Goal: Task Accomplishment & Management: Use online tool/utility

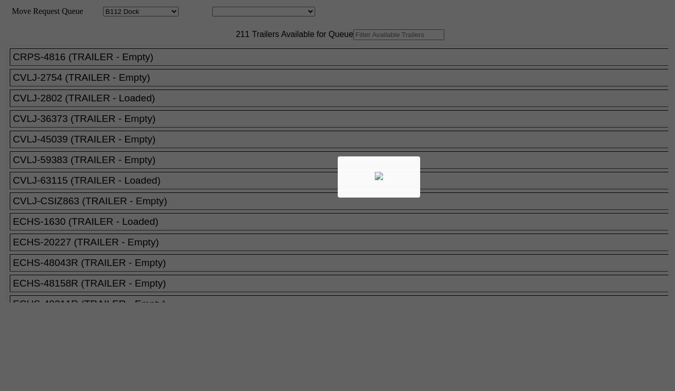
select select "121"
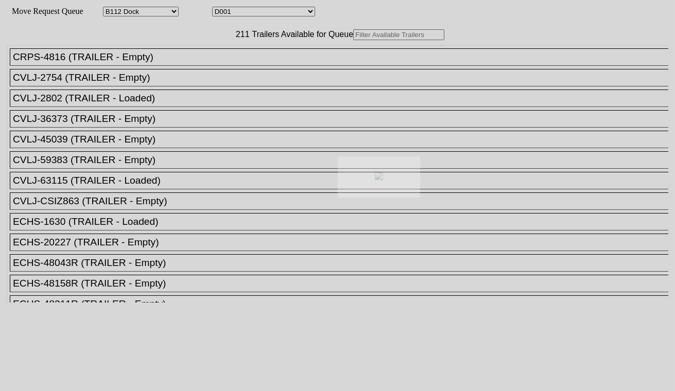
click at [243, 11] on body "Move Request Queue Area Started Torrance Lost Torrance Appt Torrance Bobtail B1…" at bounding box center [337, 173] width 667 height 339
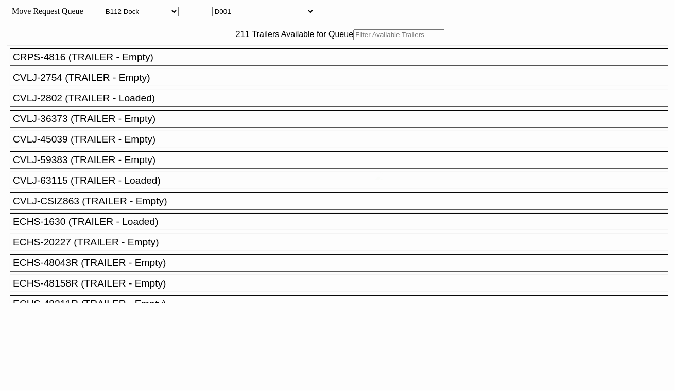
click at [250, 11] on select "D001 D002 D003 D004 D005 D006 D007 D008 D009 D010 D011 D012 D013 D014 D015 D016…" at bounding box center [263, 12] width 103 height 10
select select "3247"
click at [221, 8] on select "D001 D002 D003 D004 D005 D006 D007 D008 D009 D010 D011 D012 D013 D014 D015 D016…" at bounding box center [263, 12] width 103 height 10
click at [353, 40] on input "text" at bounding box center [398, 34] width 91 height 11
paste input "KOCU5167044"
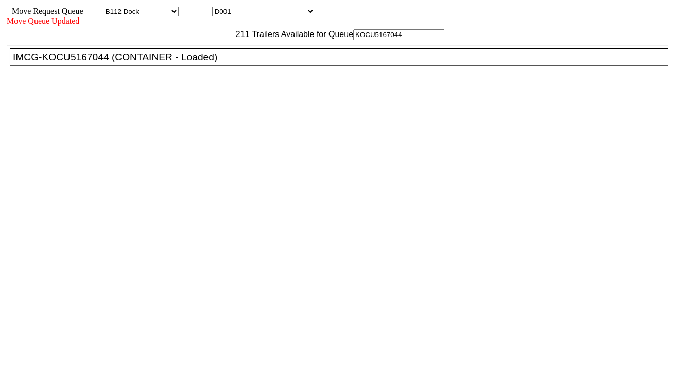
type input "KOCU5167044"
click at [206, 63] on div "IMCG-KOCU5167044 (CONTAINER - Loaded)" at bounding box center [344, 57] width 662 height 11
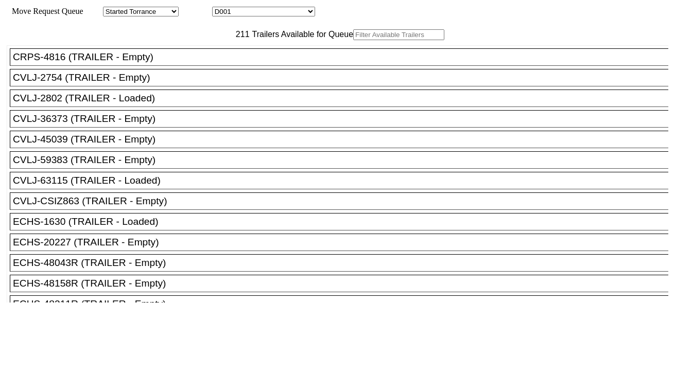
click at [278, 14] on select "D001 D002 D003 D004 D005 D006 D007 D008 D009 D010 D011 D012 D013 D014 D015 D016…" at bounding box center [263, 12] width 103 height 10
click at [221, 8] on select "D001 D002 D003 D004 D005 D006 D007 D008 D009 D010 D011 D012 D013 D014 D015 D016…" at bounding box center [263, 12] width 103 height 10
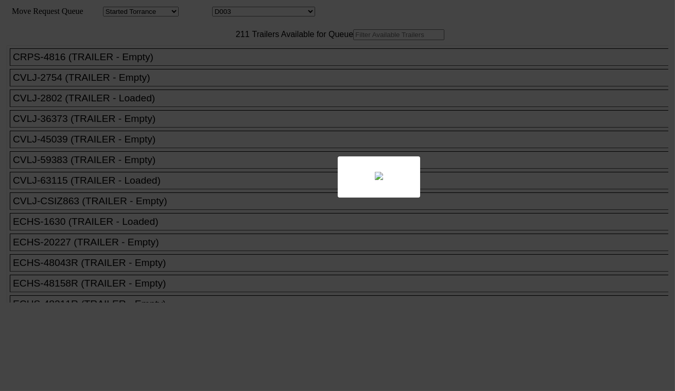
click at [257, 12] on div at bounding box center [337, 195] width 675 height 391
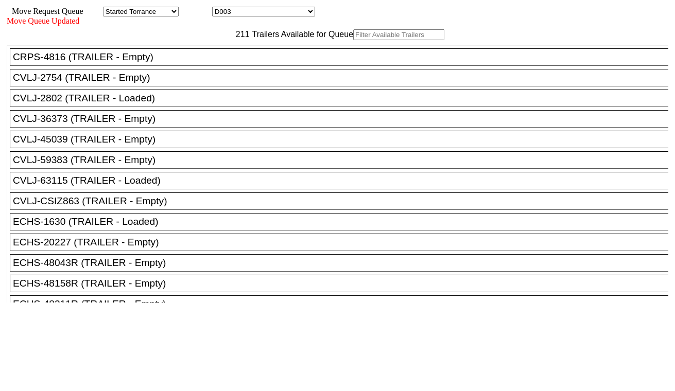
click at [257, 12] on select "D001 D002 D003 D004 D005 D006 D007 D008 D009 D010 D011 D012 D013 D014 D015 D016…" at bounding box center [263, 12] width 103 height 10
select select "3248"
click at [221, 8] on select "D001 D002 D003 D004 D005 D006 D007 D008 D009 D010 D011 D012 D013 D014 D015 D016…" at bounding box center [263, 12] width 103 height 10
click at [353, 40] on input "text" at bounding box center [398, 34] width 91 height 11
paste input "UETU7508084"
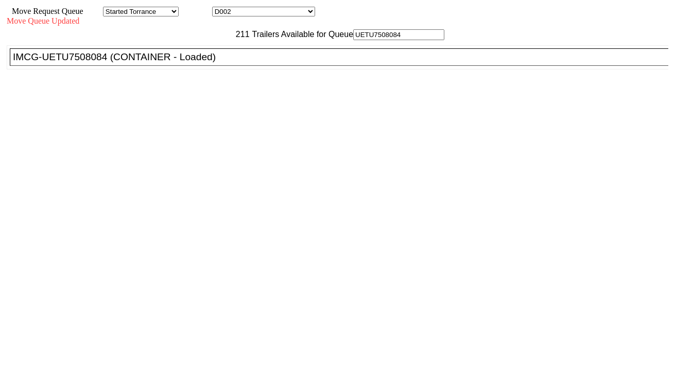
type input "UETU7508084"
click at [204, 63] on div "IMCG-UETU7508084 (CONTAINER - Loaded)" at bounding box center [344, 57] width 662 height 11
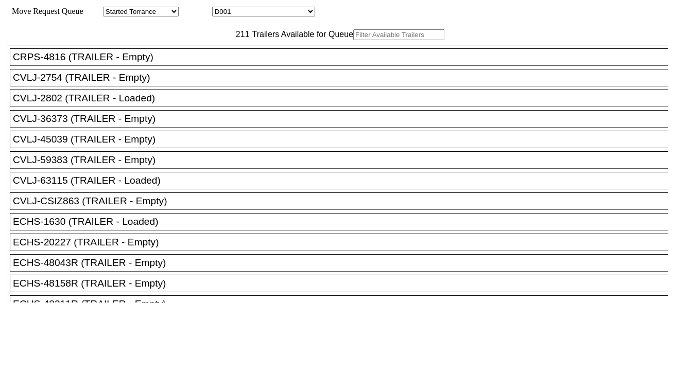
click at [255, 13] on select "D001 D002 D003 D004 D005 D006 D007 D008 D009 D010 D011 D012 D013 D014 D015 D016…" at bounding box center [263, 12] width 103 height 10
select select "3249"
click at [221, 8] on select "D001 D002 D003 D004 D005 D006 D007 D008 D009 D010 D011 D012 D013 D014 D015 D016…" at bounding box center [263, 12] width 103 height 10
click at [353, 40] on input "text" at bounding box center [398, 34] width 91 height 11
paste input "GCXU5881187"
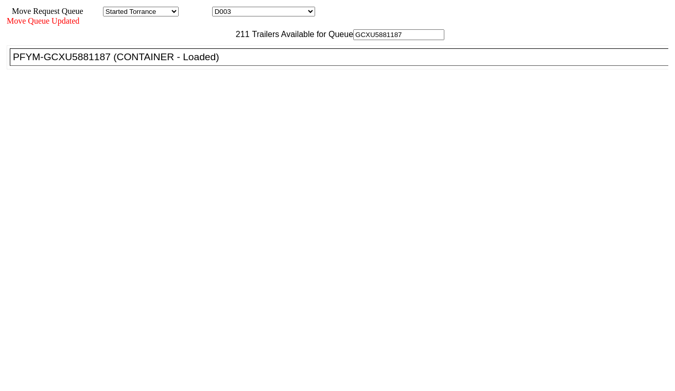
type input "GCXU5881187"
click at [213, 63] on div "PFYM-GCXU5881187 (CONTAINER - Loaded)" at bounding box center [344, 57] width 662 height 11
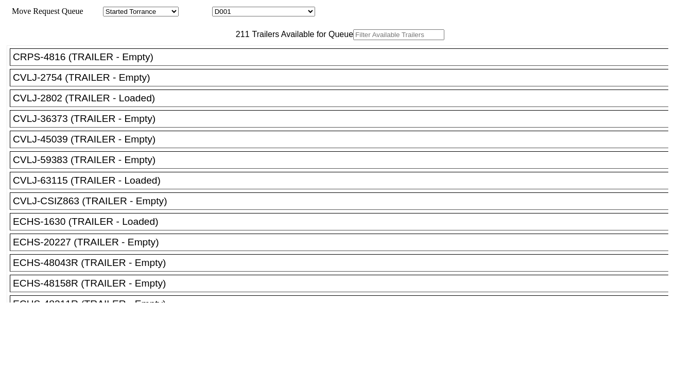
click at [264, 13] on select "D001 D002 D003 D004 D005 D006 D007 D008 D009 D010 D011 D012 D013 D014 D015 D016…" at bounding box center [263, 12] width 103 height 10
select select "3250"
click at [221, 8] on select "D001 D002 D003 D004 D005 D006 D007 D008 D009 D010 D011 D012 D013 D014 D015 D016…" at bounding box center [263, 12] width 103 height 10
click at [353, 40] on input "text" at bounding box center [398, 34] width 91 height 11
paste input "MSMU6512865"
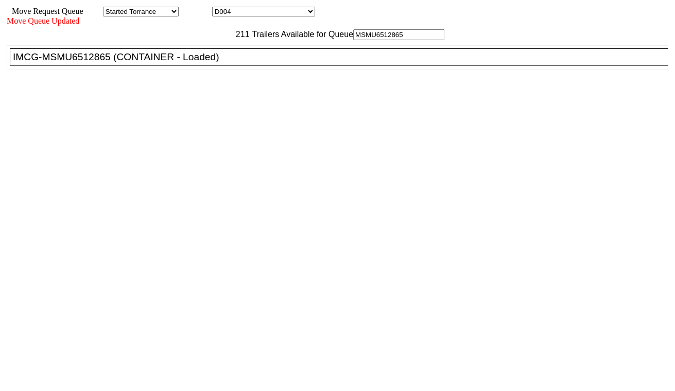
type input "MSMU6512865"
drag, startPoint x: 217, startPoint y: 87, endPoint x: 295, endPoint y: 131, distance: 90.0
click at [217, 63] on div "IMCG-MSMU6512865 (CONTAINER - Loaded)" at bounding box center [344, 57] width 662 height 11
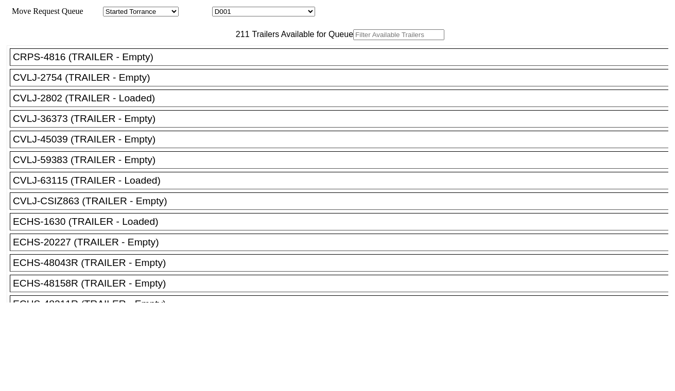
click at [353, 40] on input "text" at bounding box center [398, 34] width 91 height 11
paste input "MRSU8204368"
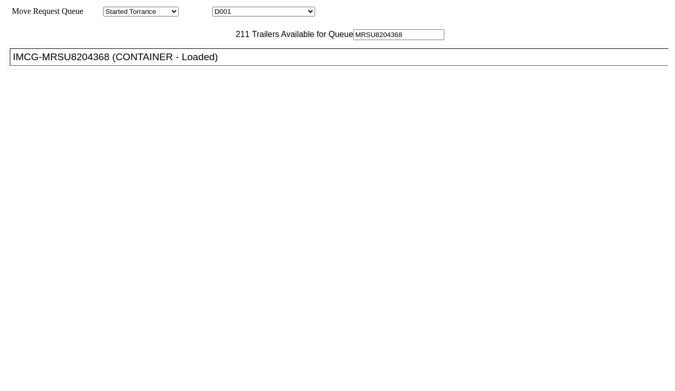
type input "MRSU8204368"
click at [203, 63] on div "IMCG-MRSU8204368 (CONTAINER - Loaded)" at bounding box center [344, 57] width 662 height 11
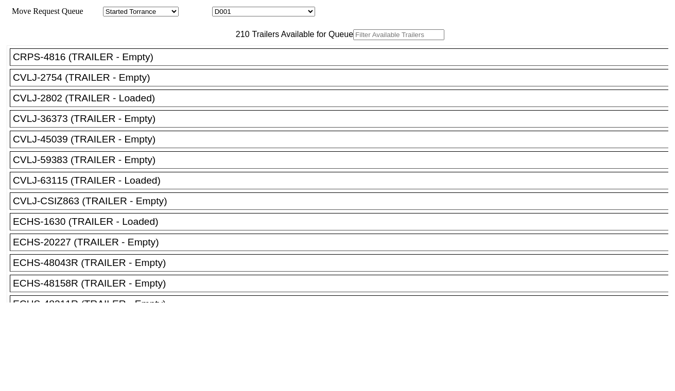
click at [267, 10] on select "D001 D002 D003 D004 D005 D006 D007 D008 D009 D010 D011 D012 D013 D014 D015 D016…" at bounding box center [263, 12] width 103 height 10
select select "3252"
click at [221, 8] on select "D001 D002 D003 D004 D005 D006 D007 D008 D009 D010 D011 D012 D013 D014 D015 D016…" at bounding box center [263, 12] width 103 height 10
click at [353, 40] on input "text" at bounding box center [398, 34] width 91 height 11
paste input "CAIU7724571"
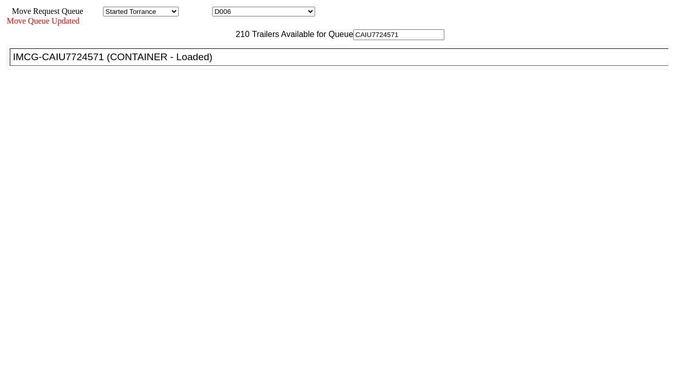
type input "CAIU7724571"
click at [203, 63] on div "IMCG-CAIU7724571 (CONTAINER - Loaded)" at bounding box center [344, 57] width 662 height 11
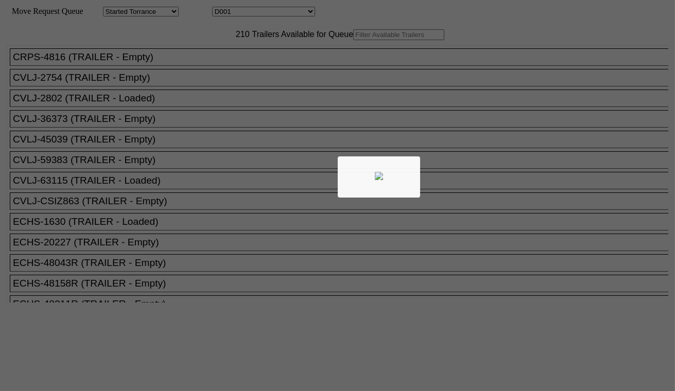
click at [232, 19] on div at bounding box center [337, 195] width 675 height 391
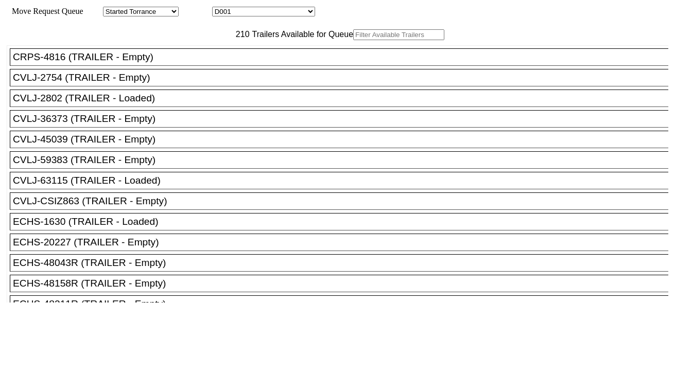
click at [248, 14] on select "D001 D002 D003 D004 D005 D006 D007 D008 D009 D010 D011 D012 D013 D014 D015 D016…" at bounding box center [263, 12] width 103 height 10
select select "3253"
click at [221, 8] on select "D001 D002 D003 D004 D005 D006 D007 D008 D009 D010 D011 D012 D013 D014 D015 D016…" at bounding box center [263, 12] width 103 height 10
click at [353, 40] on input "text" at bounding box center [398, 34] width 91 height 11
paste input "MRSU8124703"
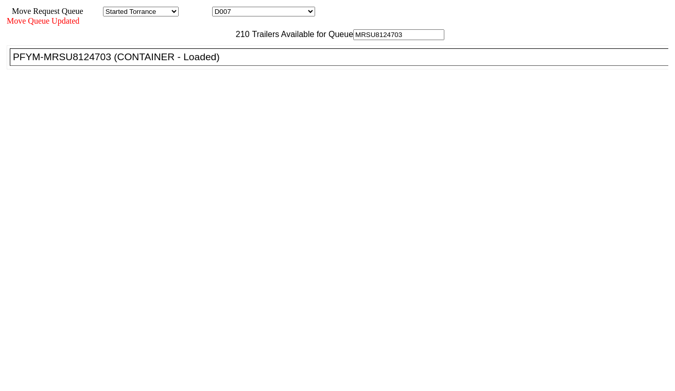
type input "MRSU8124703"
click at [218, 63] on div "PFYM-MRSU8124703 (CONTAINER - Loaded)" at bounding box center [344, 57] width 662 height 11
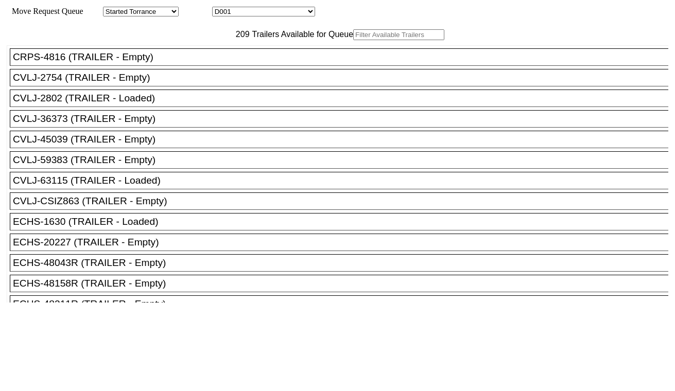
click at [287, 14] on select "D001 D002 D003 D004 D005 D006 D007 D008 D009 D010 D011 D012 D013 D014 D015 D016…" at bounding box center [263, 12] width 103 height 10
select select "3254"
click at [221, 8] on select "D001 D002 D003 D004 D005 D006 D007 D008 D009 D010 D011 D012 D013 D014 D015 D016…" at bounding box center [263, 12] width 103 height 10
click at [353, 40] on input "text" at bounding box center [398, 34] width 91 height 11
paste input "HASU1428664"
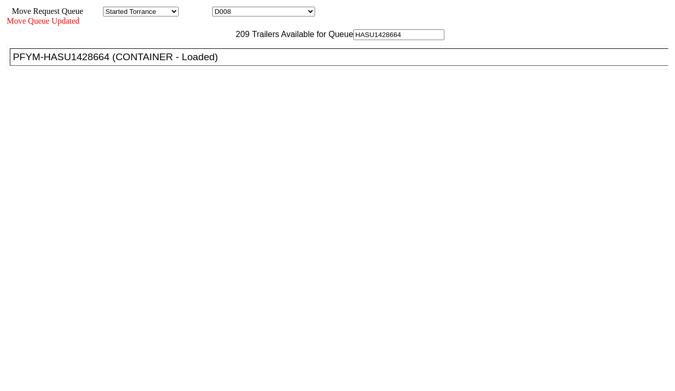
type input "HASU1428664"
click at [213, 63] on div "PFYM-HASU1428664 (CONTAINER - Loaded)" at bounding box center [344, 57] width 662 height 11
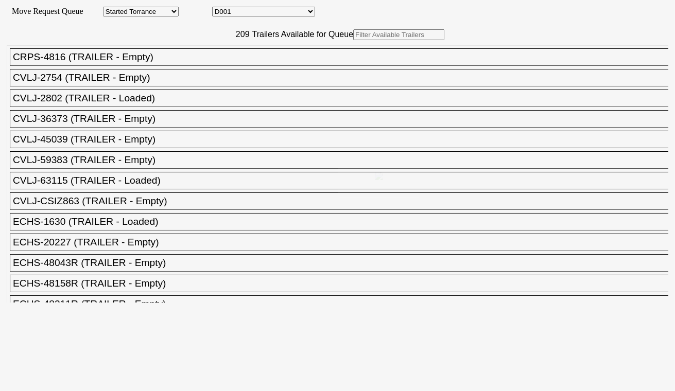
click at [259, 15] on select "D001 D002 D003 D004 D005 D006 D007 D008 D009 D010 D011 D012 D013 D014 D015 D016…" at bounding box center [263, 12] width 103 height 10
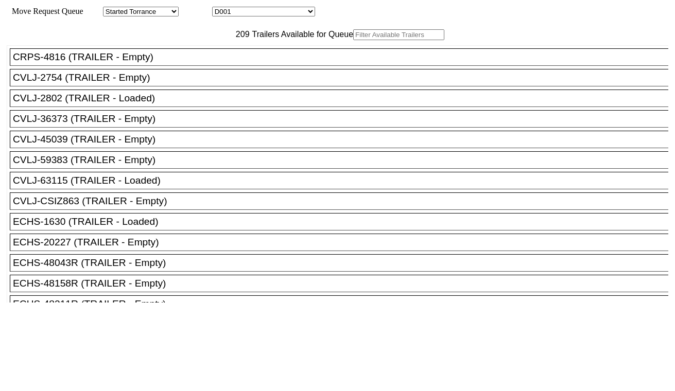
select select "3255"
click at [221, 8] on select "D001 D002 D003 D004 D005 D006 D007 D008 D009 D010 D011 D012 D013 D014 D015 D016…" at bounding box center [263, 12] width 103 height 10
click at [353, 40] on input "text" at bounding box center [398, 34] width 91 height 11
paste input "MSMU8009525"
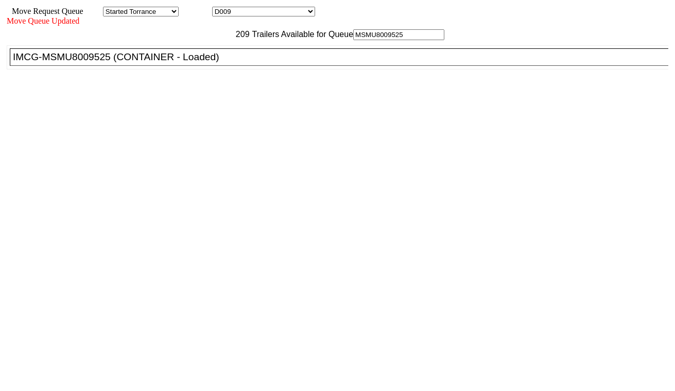
type input "MSMU8009525"
click at [210, 63] on div "IMCG-MSMU8009525 (CONTAINER - Loaded)" at bounding box center [344, 57] width 662 height 11
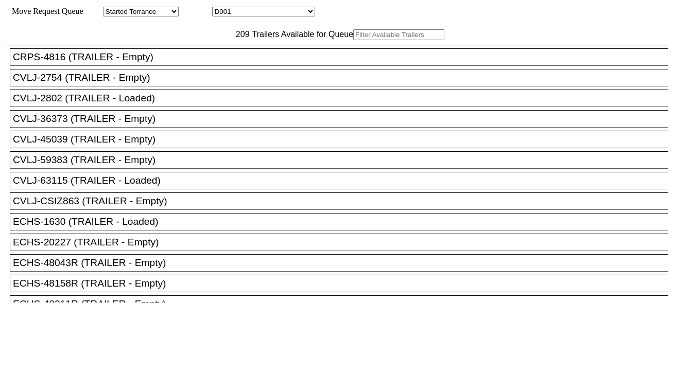
click at [267, 12] on select "D001 D002 D003 D004 D005 D006 D007 D008 D009 D010 D011 D012 D013 D014 D015 D016…" at bounding box center [263, 12] width 103 height 10
select select "3257"
click at [221, 8] on select "D001 D002 D003 D004 D005 D006 D007 D008 D009 D010 D011 D012 D013 D014 D015 D016…" at bounding box center [263, 12] width 103 height 10
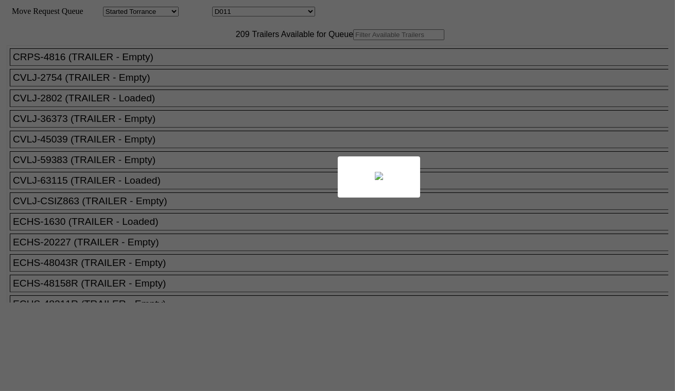
click at [217, 54] on div at bounding box center [337, 195] width 675 height 391
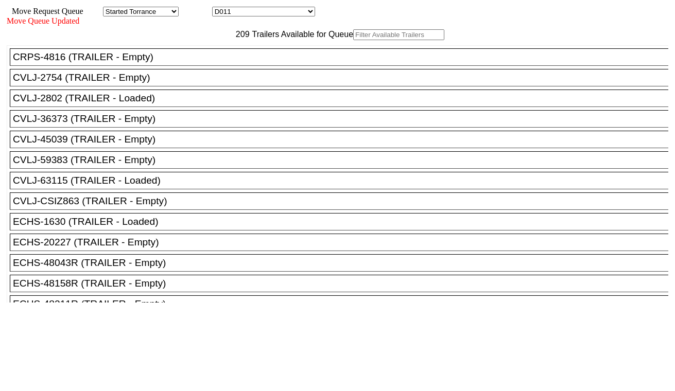
click at [353, 40] on input "text" at bounding box center [398, 34] width 91 height 11
paste input "CAAU7301052"
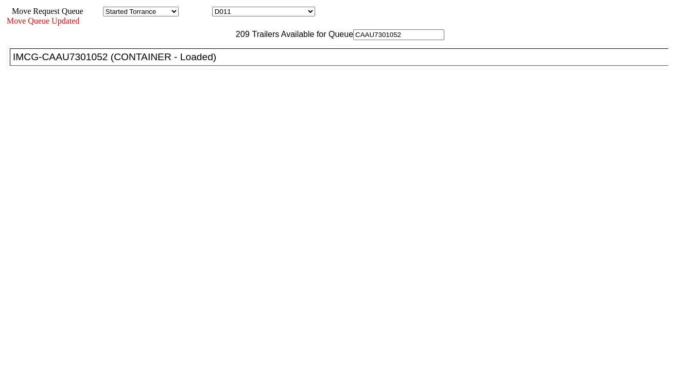
type input "CAAU7301052"
click at [219, 63] on div "IMCG-CAAU7301052 (CONTAINER - Loaded)" at bounding box center [344, 57] width 662 height 11
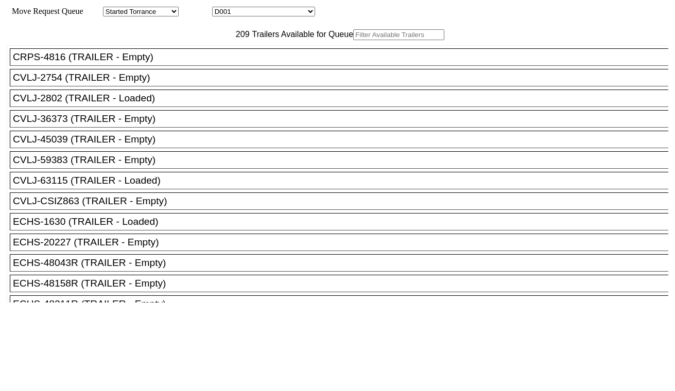
click at [263, 16] on div "Move Request Queue Area Started Torrance Lost Torrance Appt Torrance Bobtail B1…" at bounding box center [338, 12] width 662 height 10
click at [264, 16] on select "D001 D002 D003 D004 D005 D006 D007 D008 D009 D010 D011 D012 D013 D014 D015 D016…" at bounding box center [263, 12] width 103 height 10
select select "3258"
click at [221, 8] on select "D001 D002 D003 D004 D005 D006 D007 D008 D009 D010 D011 D012 D013 D014 D015 D016…" at bounding box center [263, 12] width 103 height 10
click at [353, 40] on input "text" at bounding box center [398, 34] width 91 height 11
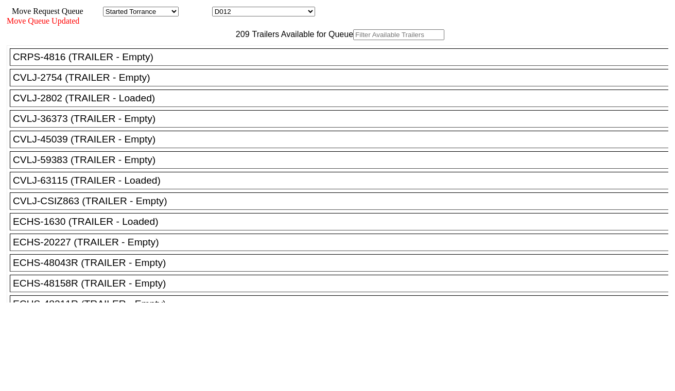
paste input "FANU3670614"
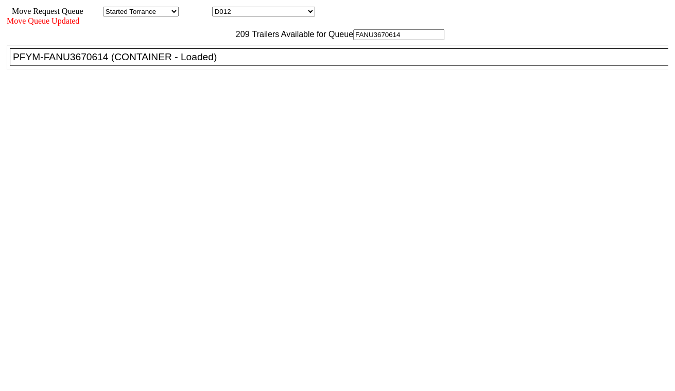
type input "FANU3670614"
click at [208, 63] on div "PFYM-FANU3670614 (CONTAINER - Loaded)" at bounding box center [344, 57] width 662 height 11
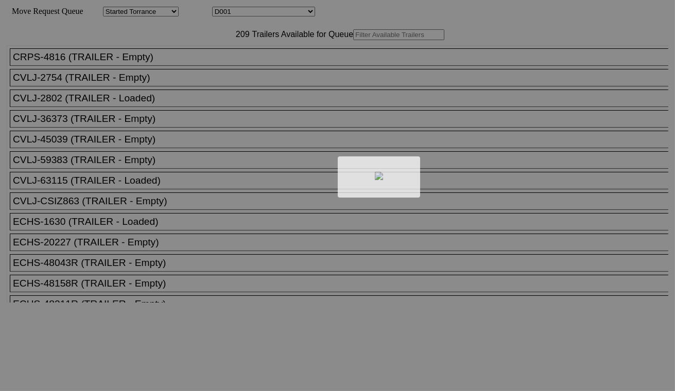
click at [259, 11] on div at bounding box center [337, 195] width 675 height 391
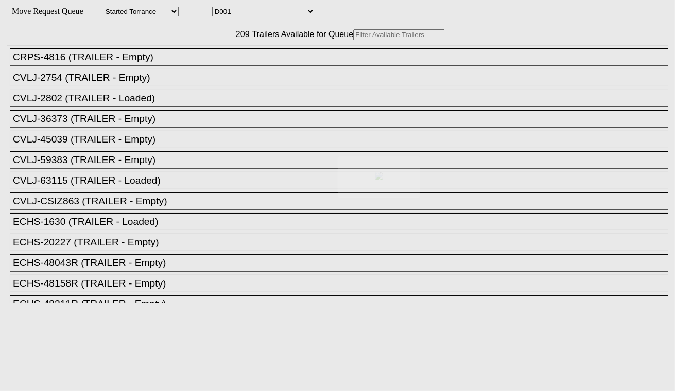
click at [258, 13] on select "D001 D002 D003 D004 D005 D006 D007 D008 D009 D010 D011 D012 D013 D014 D015 D016…" at bounding box center [263, 12] width 103 height 10
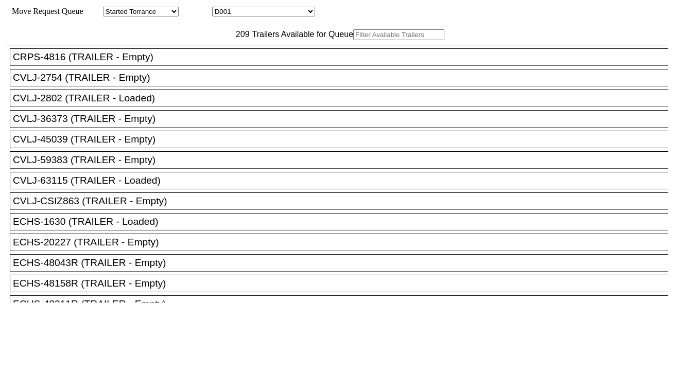
select select "3259"
click at [221, 8] on select "D001 D002 D003 D004 D005 D006 D007 D008 D009 D010 D011 D012 D013 D014 D015 D016…" at bounding box center [263, 12] width 103 height 10
click at [353, 40] on input "text" at bounding box center [398, 34] width 91 height 11
paste input "MRSU6190645"
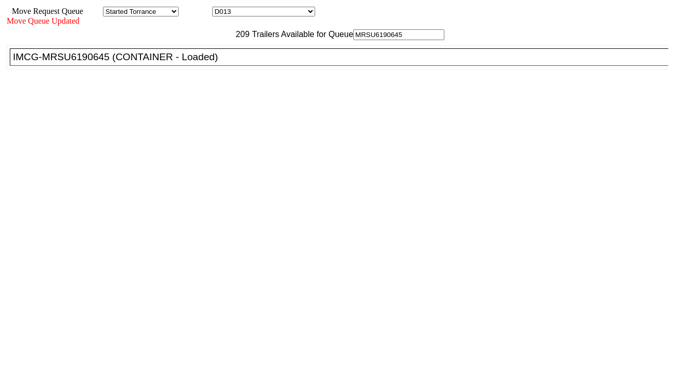
type input "MRSU6190645"
click at [219, 63] on div "IMCG-MRSU6190645 (CONTAINER - Loaded)" at bounding box center [344, 57] width 662 height 11
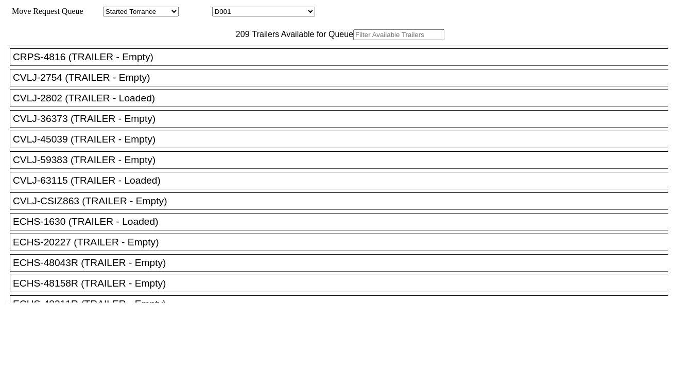
click at [278, 12] on select "D001 D002 D003 D004 D005 D006 D007 D008 D009 D010 D011 D012 D013 D014 D015 D016…" at bounding box center [263, 12] width 103 height 10
select select "3260"
click at [221, 8] on select "D001 D002 D003 D004 D005 D006 D007 D008 D009 D010 D011 D012 D013 D014 D015 D016…" at bounding box center [263, 12] width 103 height 10
click at [353, 40] on input "text" at bounding box center [398, 34] width 91 height 11
paste input "TCLU1613005"
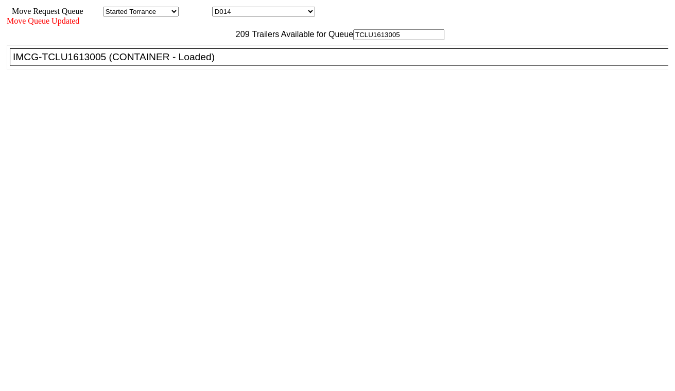
type input "TCLU1613005"
click at [218, 63] on div "IMCG-TCLU1613005 (CONTAINER - Loaded)" at bounding box center [344, 57] width 662 height 11
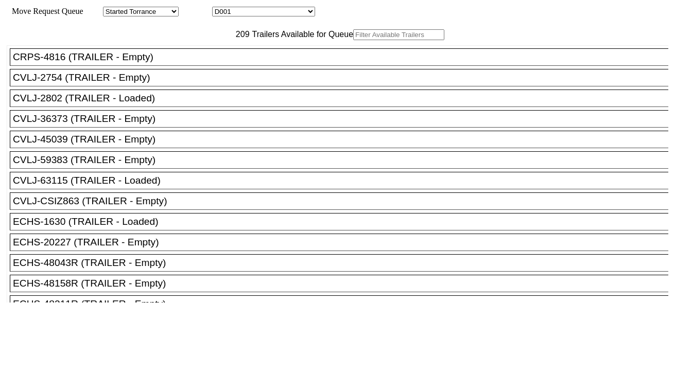
click at [238, 11] on select "D001 D002 D003 D004 D005 D006 D007 D008 D009 D010 D011 D012 D013 D014 D015 D016…" at bounding box center [263, 12] width 103 height 10
select select "3261"
click at [221, 8] on select "D001 D002 D003 D004 D005 D006 D007 D008 D009 D010 D011 D012 D013 D014 D015 D016…" at bounding box center [263, 12] width 103 height 10
click at [353, 40] on input "text" at bounding box center [398, 34] width 91 height 11
paste input "UETU7844670"
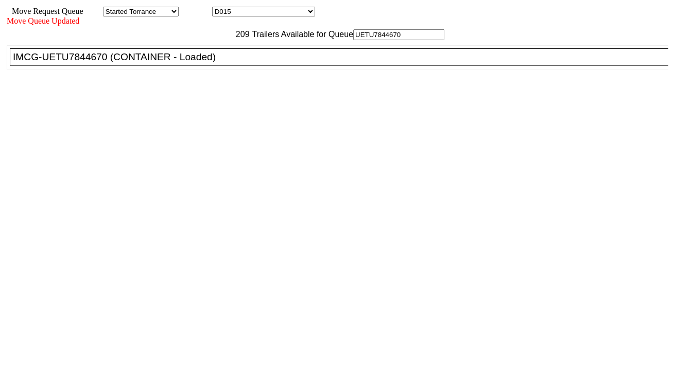
type input "UETU7844670"
click at [212, 63] on div "IMCG-UETU7844670 (CONTAINER - Loaded)" at bounding box center [344, 57] width 662 height 11
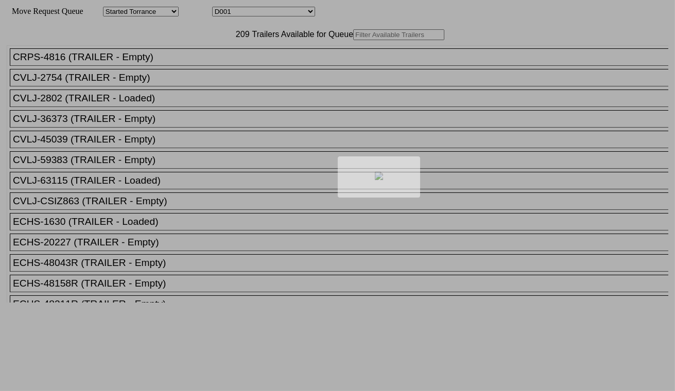
click at [254, 13] on div at bounding box center [337, 195] width 675 height 391
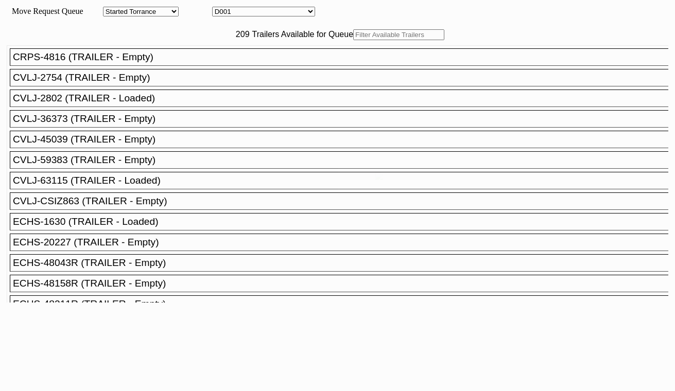
click at [256, 13] on select "D001 D002 D003 D004 D005 D006 D007 D008 D009 D010 D011 D012 D013 D014 D015 D016…" at bounding box center [263, 12] width 103 height 10
select select "3262"
click at [221, 8] on select "D001 D002 D003 D004 D005 D006 D007 D008 D009 D010 D011 D012 D013 D014 D015 D016…" at bounding box center [263, 12] width 103 height 10
click at [353, 40] on input "text" at bounding box center [398, 34] width 91 height 11
paste input "CAAU5007049"
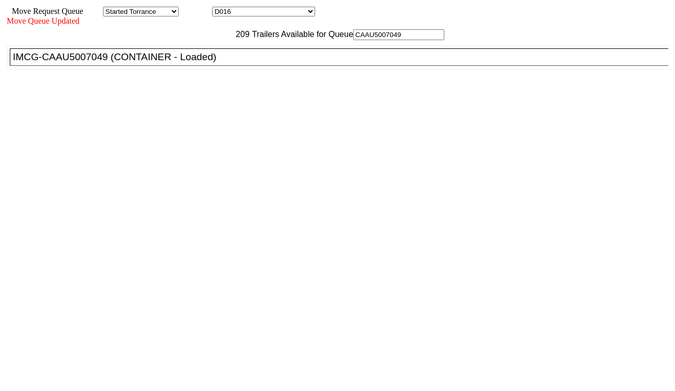
type input "CAAU5007049"
click at [203, 63] on div "IMCG-CAAU5007049 (CONTAINER - Loaded)" at bounding box center [344, 57] width 662 height 11
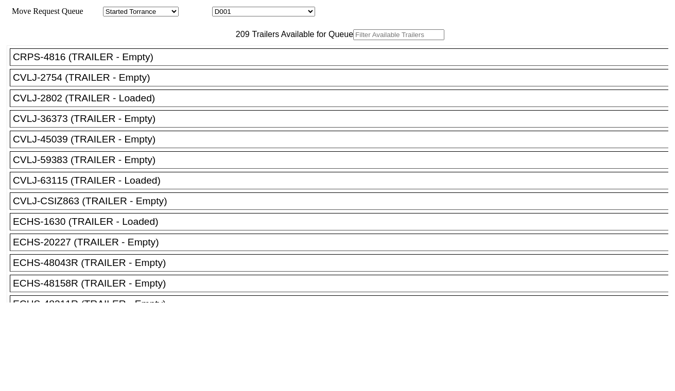
click at [252, 12] on select "D001 D002 D003 D004 D005 D006 D007 D008 D009 D010 D011 D012 D013 D014 D015 D016…" at bounding box center [263, 12] width 103 height 10
select select "3263"
click at [221, 8] on select "D001 D002 D003 D004 D005 D006 D007 D008 D009 D010 D011 D012 D013 D014 D015 D016…" at bounding box center [263, 12] width 103 height 10
click at [353, 40] on input "text" at bounding box center [398, 34] width 91 height 11
paste input "TXGU4108753"
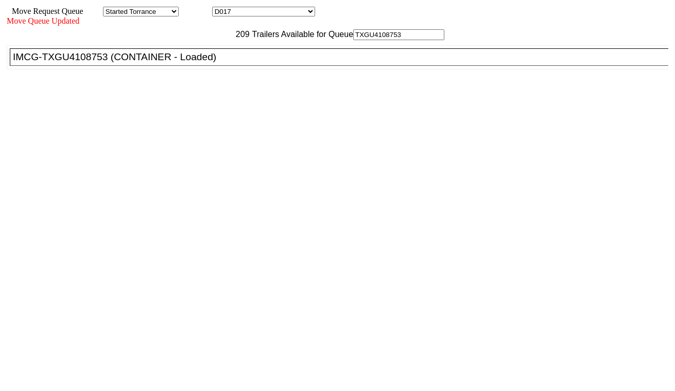
type input "TXGU4108753"
click at [206, 63] on div "IMCG-TXGU4108753 (CONTAINER - Loaded)" at bounding box center [344, 57] width 662 height 11
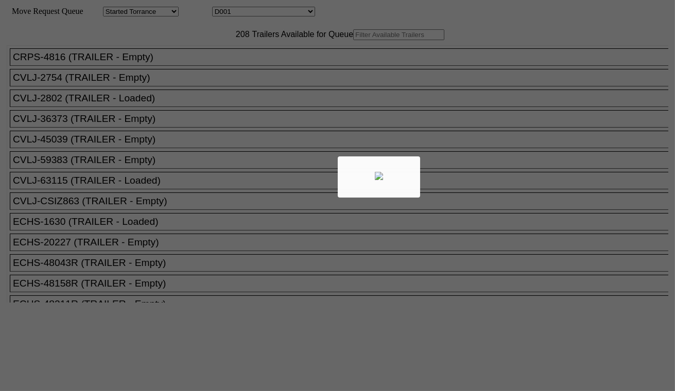
click at [253, 12] on div at bounding box center [337, 195] width 675 height 391
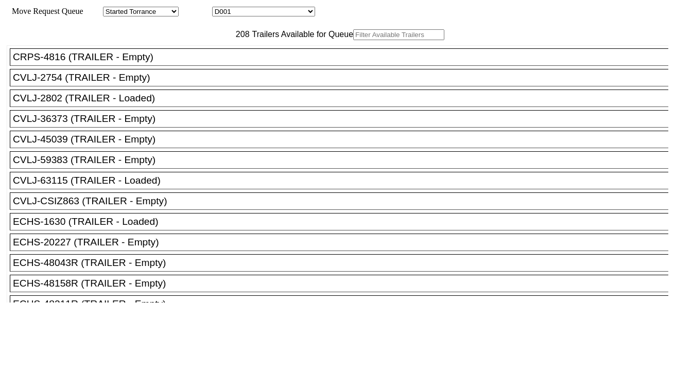
click at [257, 12] on select "D001 D002 D003 D004 D005 D006 D007 D008 D009 D010 D011 D012 D013 D014 D015 D016…" at bounding box center [263, 12] width 103 height 10
select select "3264"
click at [221, 8] on select "D001 D002 D003 D004 D005 D006 D007 D008 D009 D010 D011 D012 D013 D014 D015 D016…" at bounding box center [263, 12] width 103 height 10
click at [353, 40] on input "text" at bounding box center [398, 34] width 91 height 11
paste input "GCXU6467401"
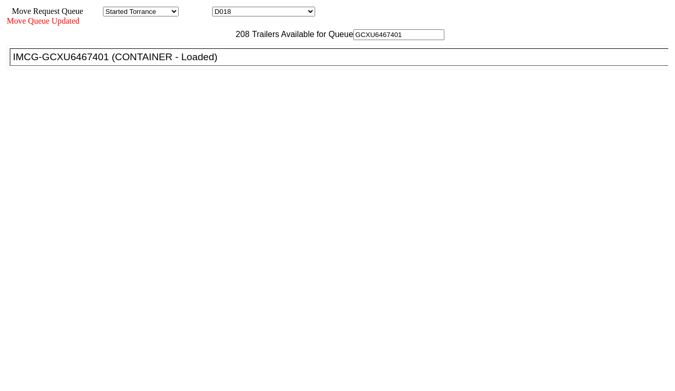
type input "GCXU6467401"
click at [219, 63] on div "IMCG-GCXU6467401 (CONTAINER - Loaded)" at bounding box center [344, 57] width 662 height 11
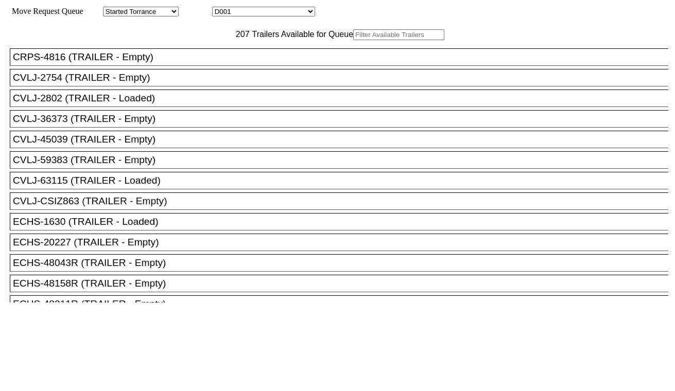
click at [260, 12] on select "D001 D002 D003 D004 D005 D006 D007 D008 D009 D010 D011 D012 D013 D014 D015 D016…" at bounding box center [263, 12] width 103 height 10
select select "3265"
click at [221, 8] on select "D001 D002 D003 D004 D005 D006 D007 D008 D009 D010 D011 D012 D013 D014 D015 D016…" at bounding box center [263, 12] width 103 height 10
click at [353, 40] on input "text" at bounding box center [398, 34] width 91 height 11
paste input "MSMU5800105"
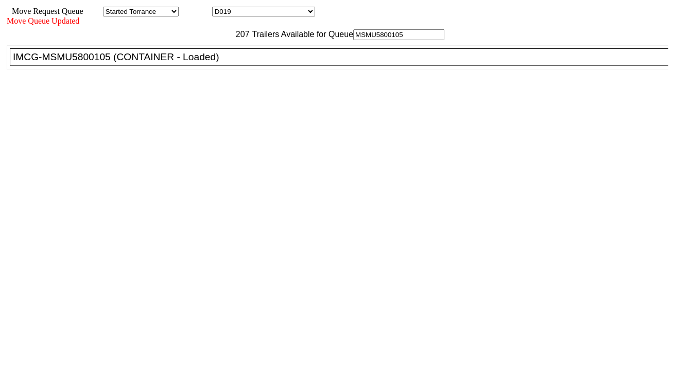
type input "MSMU5800105"
click at [218, 63] on div "IMCG-MSMU5800105 (CONTAINER - Loaded)" at bounding box center [344, 57] width 662 height 11
